Goal: Information Seeking & Learning: Check status

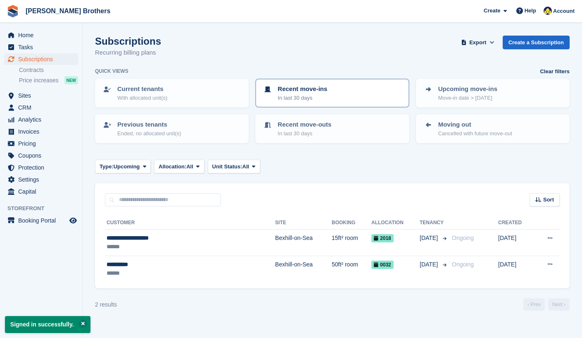
click at [293, 97] on p "In last 30 days" at bounding box center [303, 98] width 50 height 8
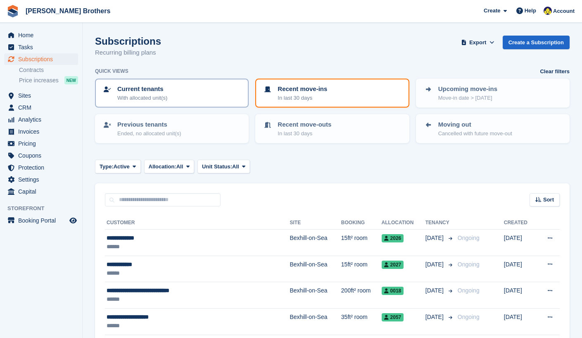
click at [154, 96] on p "With allocated unit(s)" at bounding box center [142, 98] width 50 height 8
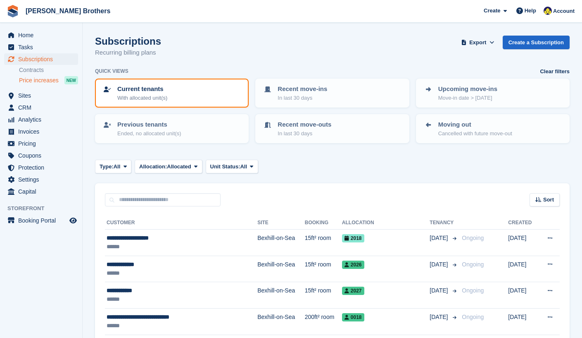
click at [41, 79] on span "Price increases" at bounding box center [39, 80] width 40 height 8
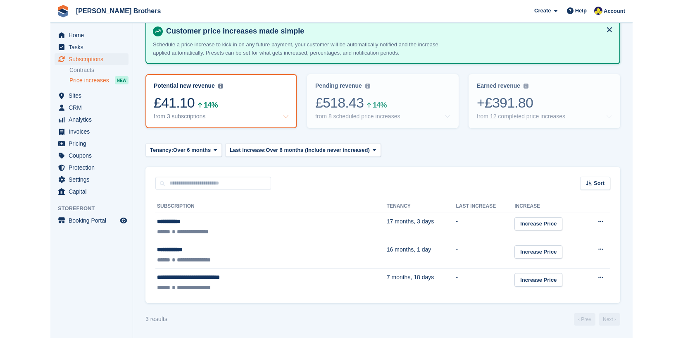
scroll to position [7, 0]
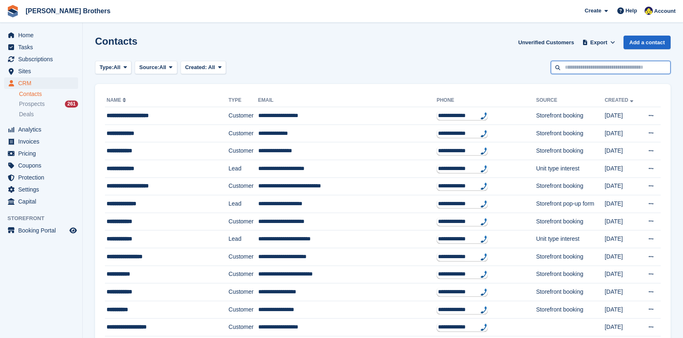
click at [590, 65] on input "text" at bounding box center [611, 68] width 120 height 14
type input "**********"
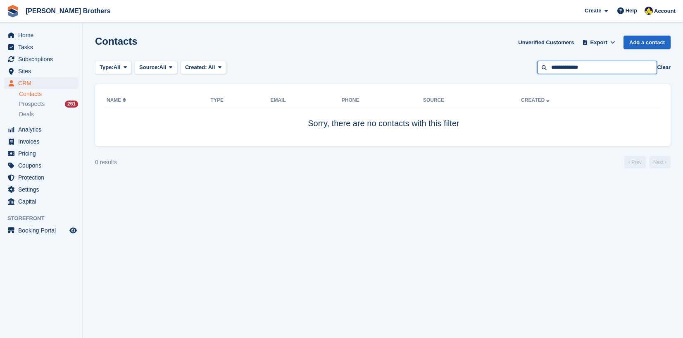
click at [571, 66] on input "**********" at bounding box center [597, 68] width 120 height 14
type input "******"
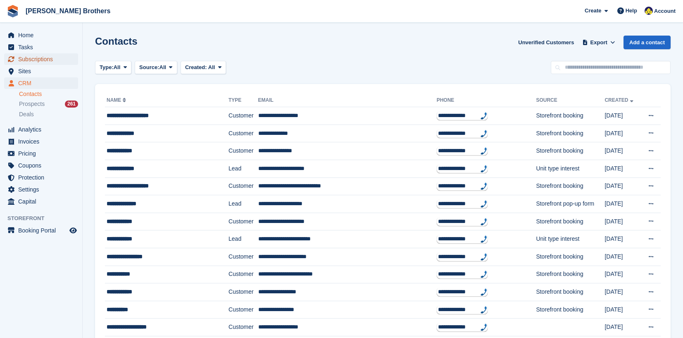
click at [31, 60] on span "Subscriptions" at bounding box center [43, 59] width 50 height 12
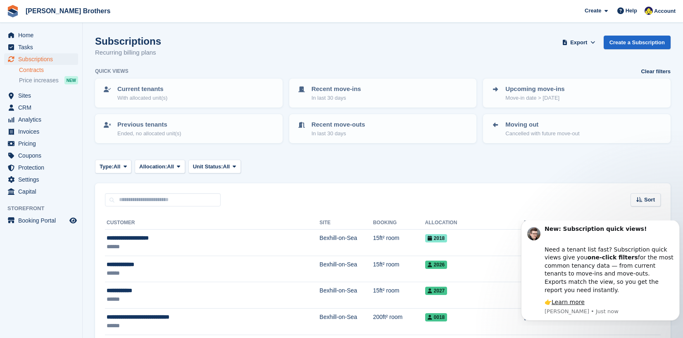
click at [36, 71] on link "Contracts" at bounding box center [48, 70] width 59 height 8
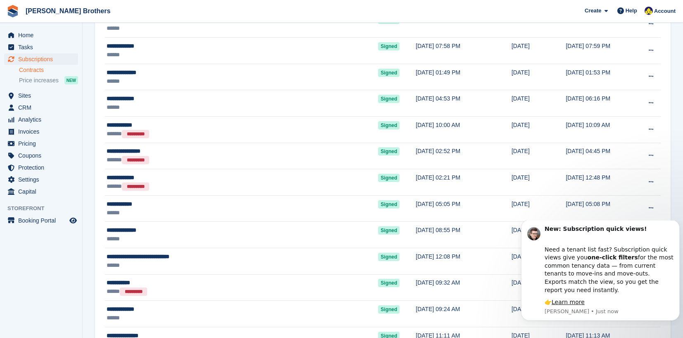
scroll to position [744, 0]
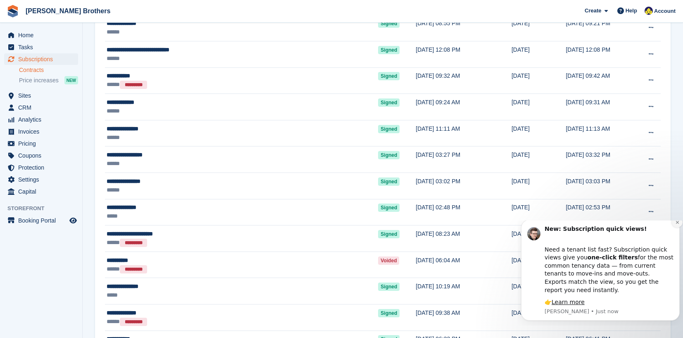
click at [678, 227] on button "Dismiss notification" at bounding box center [677, 222] width 11 height 11
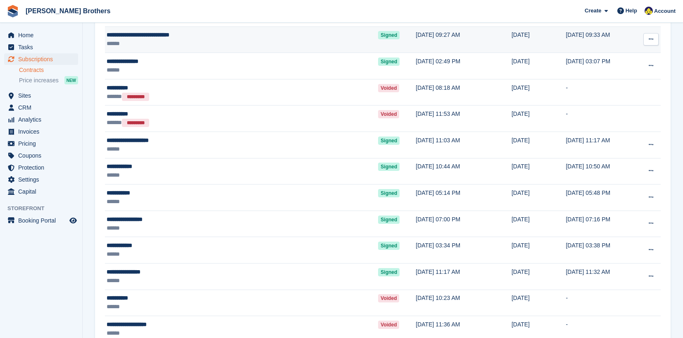
scroll to position [0, 0]
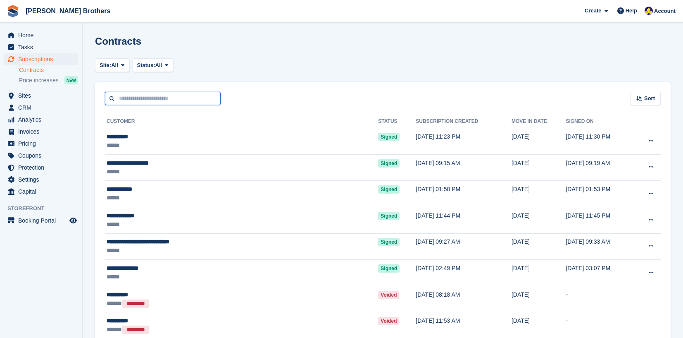
click at [150, 94] on input "text" at bounding box center [163, 99] width 116 height 14
type input "******"
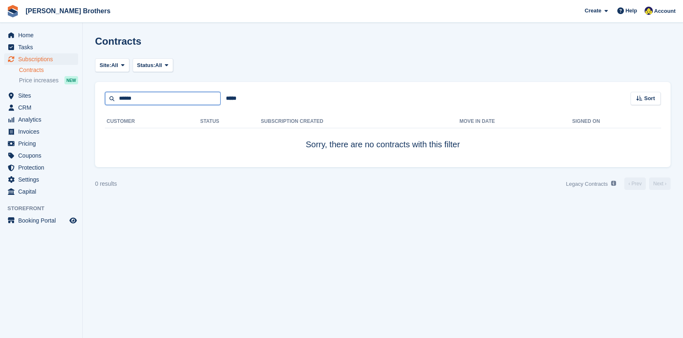
drag, startPoint x: 154, startPoint y: 97, endPoint x: 82, endPoint y: 86, distance: 72.8
click at [82, 86] on div "Home Tasks Subscriptions Subscriptions Subscriptions Contracts Price increases …" at bounding box center [341, 169] width 683 height 338
click at [26, 116] on span "Analytics" at bounding box center [43, 120] width 50 height 12
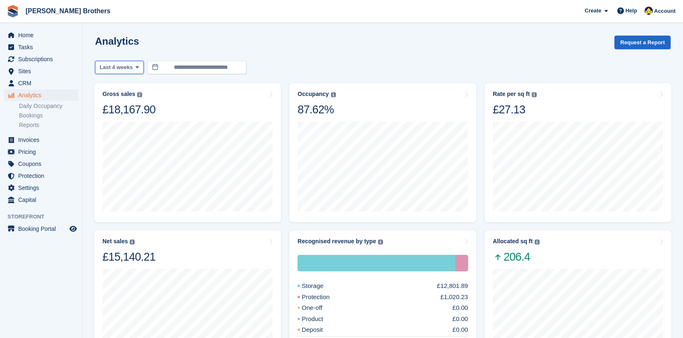
click at [123, 68] on span "Last 4 weeks" at bounding box center [116, 67] width 33 height 8
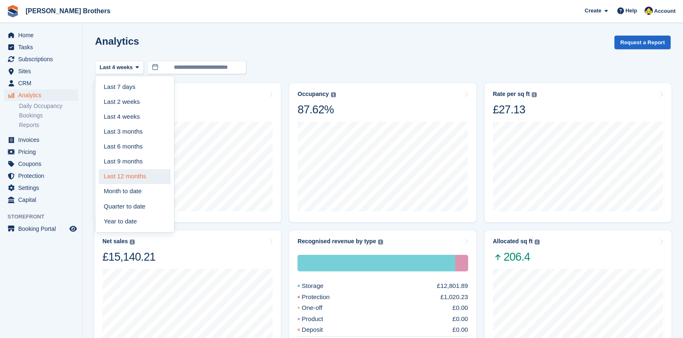
click at [124, 178] on link "Last 12 months" at bounding box center [135, 176] width 72 height 15
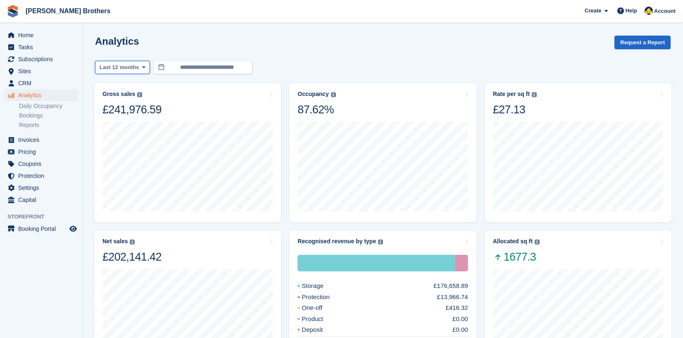
click at [123, 62] on button "Last 12 months" at bounding box center [122, 68] width 55 height 14
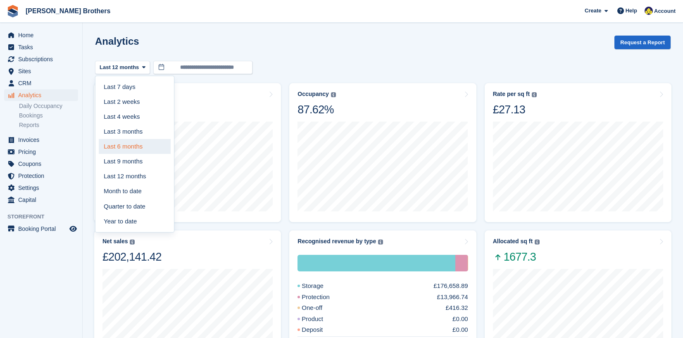
click at [116, 150] on link "Last 6 months" at bounding box center [135, 146] width 72 height 15
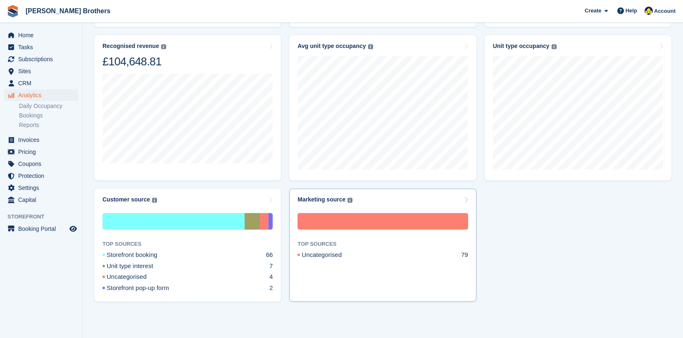
scroll to position [260, 0]
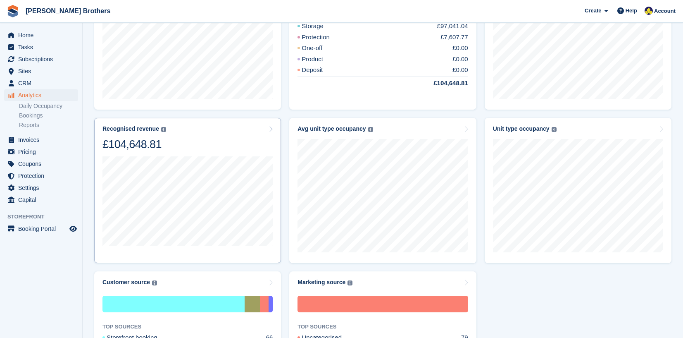
click at [164, 146] on div "Recognised revenue The sum of all finalised invoices, after discount and exclud…" at bounding box center [188, 138] width 170 height 26
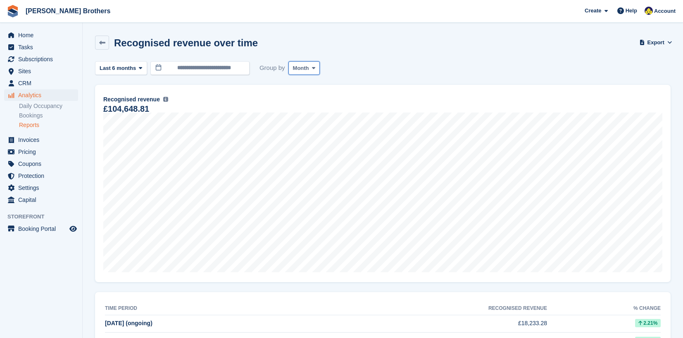
click at [306, 66] on span "Month" at bounding box center [301, 68] width 16 height 8
click at [315, 117] on link "Month" at bounding box center [328, 117] width 72 height 15
click at [137, 70] on span at bounding box center [140, 67] width 7 height 7
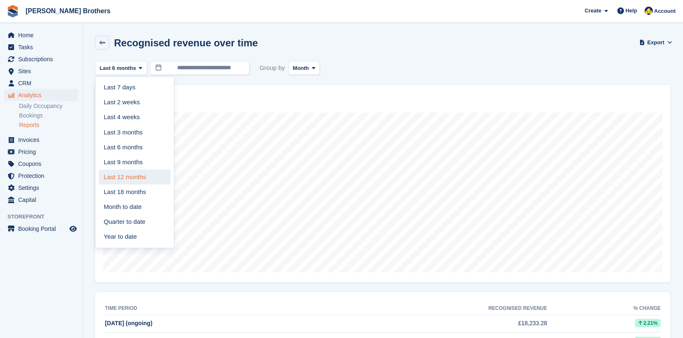
click at [121, 181] on link "Last 12 months" at bounding box center [135, 176] width 72 height 15
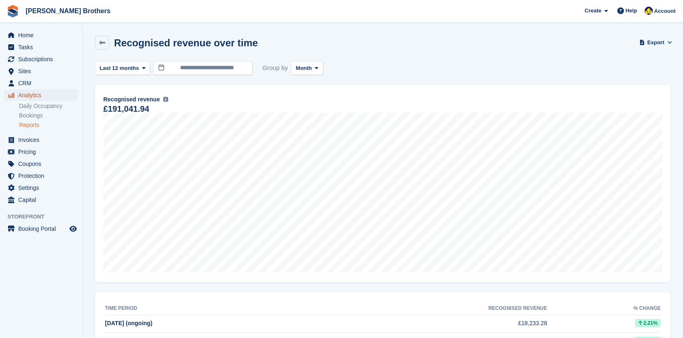
click at [27, 98] on span "Analytics" at bounding box center [43, 95] width 50 height 12
